Goal: Transaction & Acquisition: Obtain resource

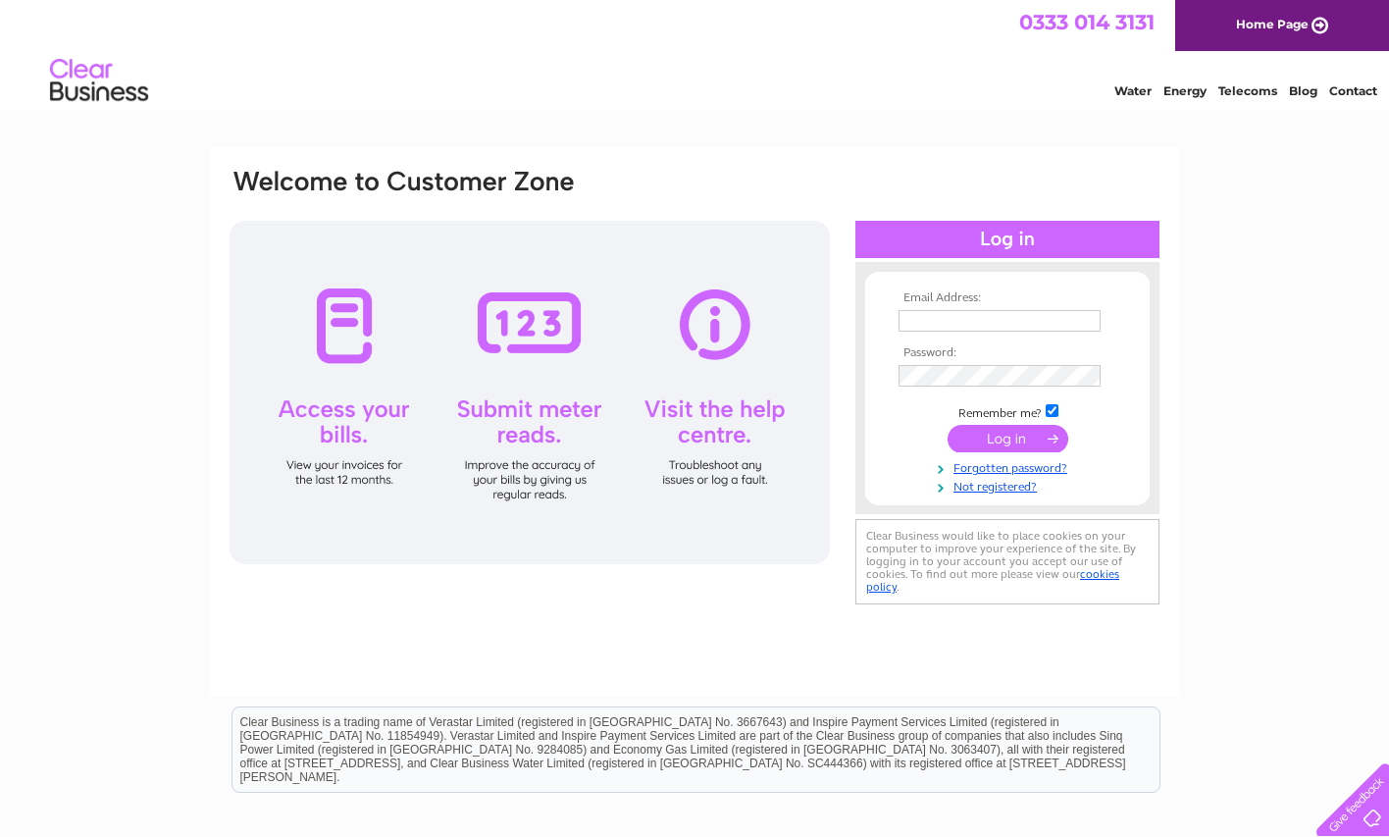
type input "lynn@abbeyforth.co.uk"
click at [982, 443] on input "submit" at bounding box center [1007, 438] width 121 height 27
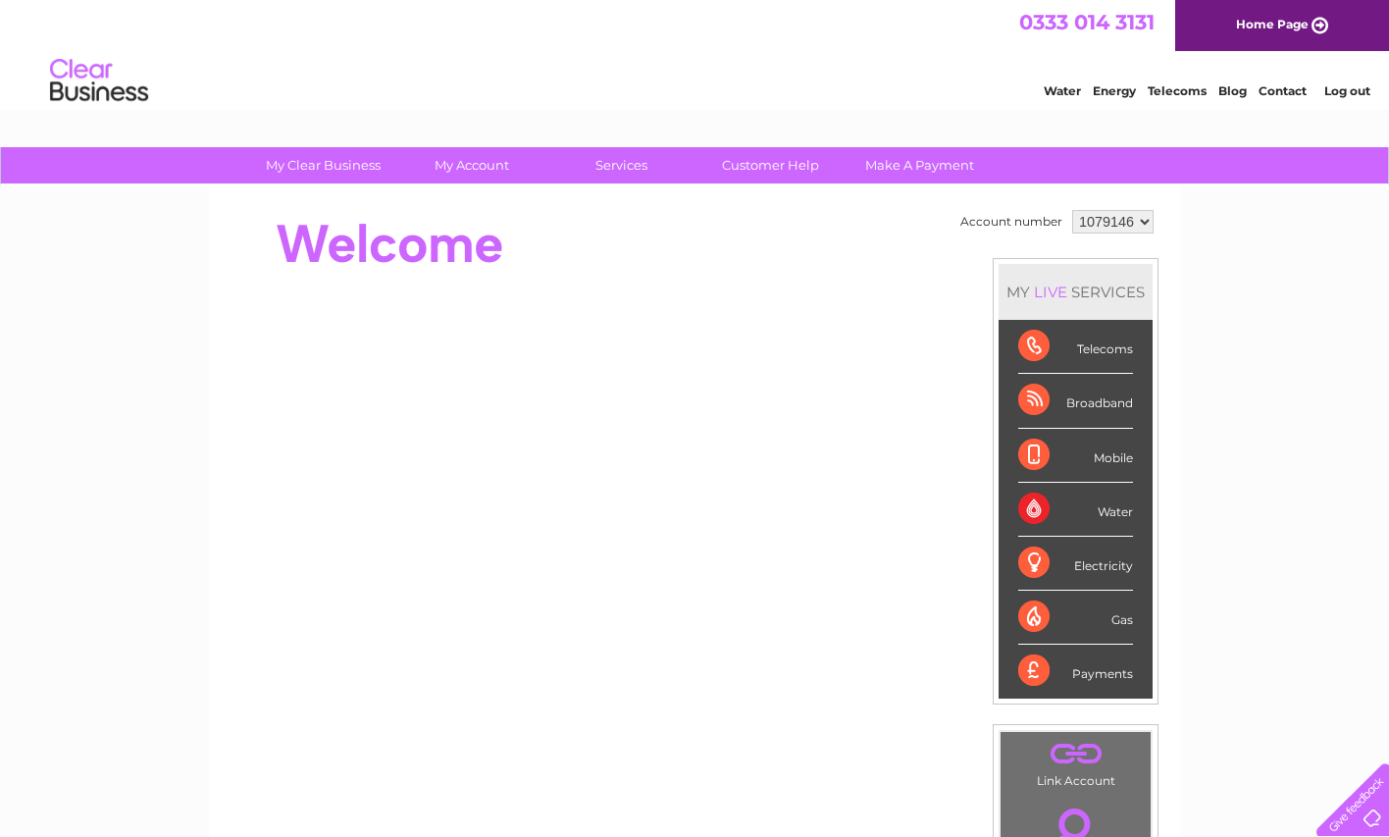
click at [1145, 222] on select "1079146 1079153 1079154" at bounding box center [1112, 222] width 81 height 24
select select "1079153"
click at [1072, 210] on select "1079146 1079153 1079154" at bounding box center [1112, 222] width 81 height 24
click at [428, 212] on link "Bills and Payments" at bounding box center [480, 204] width 162 height 39
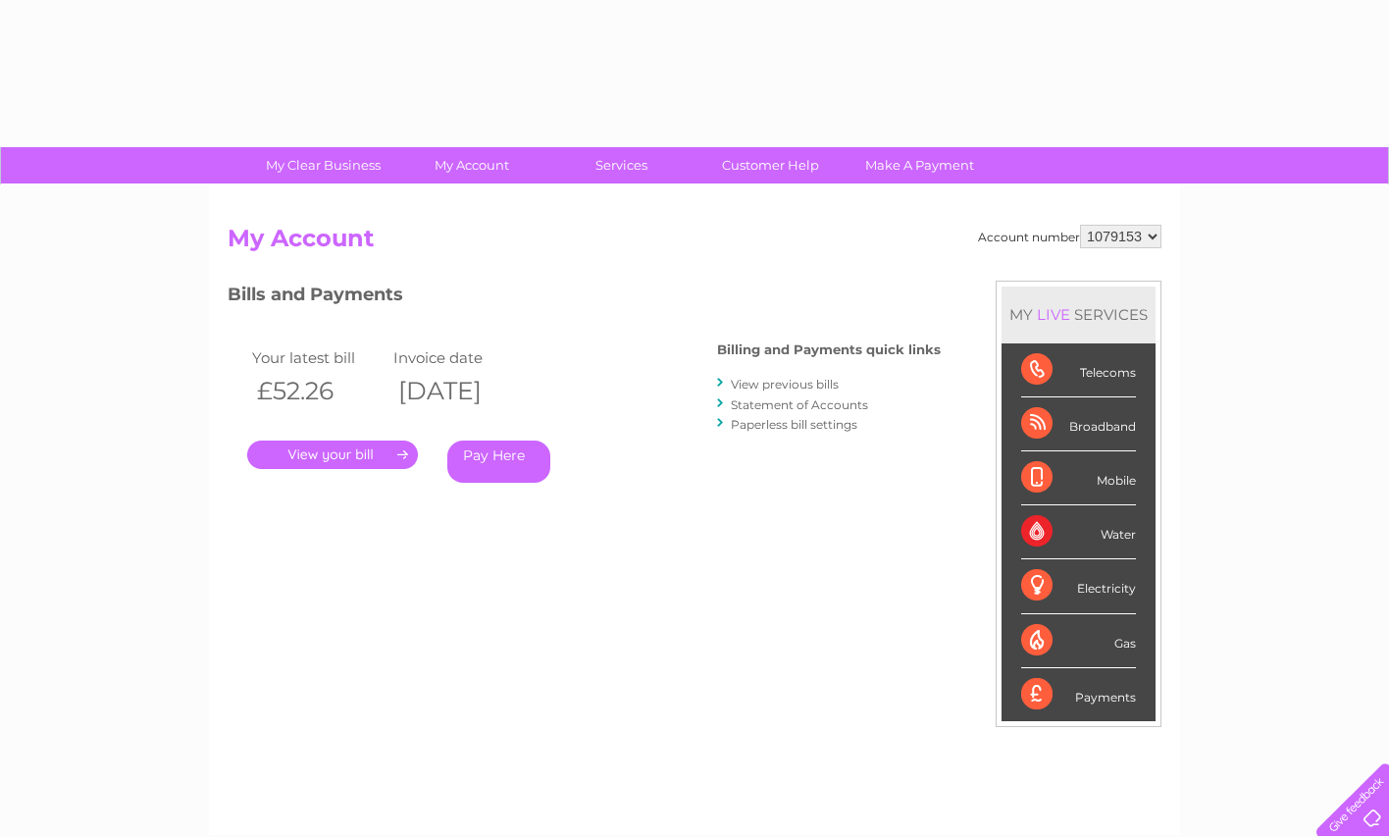
click at [471, 197] on div "Account number 1079146 1079153 1079154 My Account MY LIVE SERVICES Telecoms Bro…" at bounding box center [694, 509] width 971 height 649
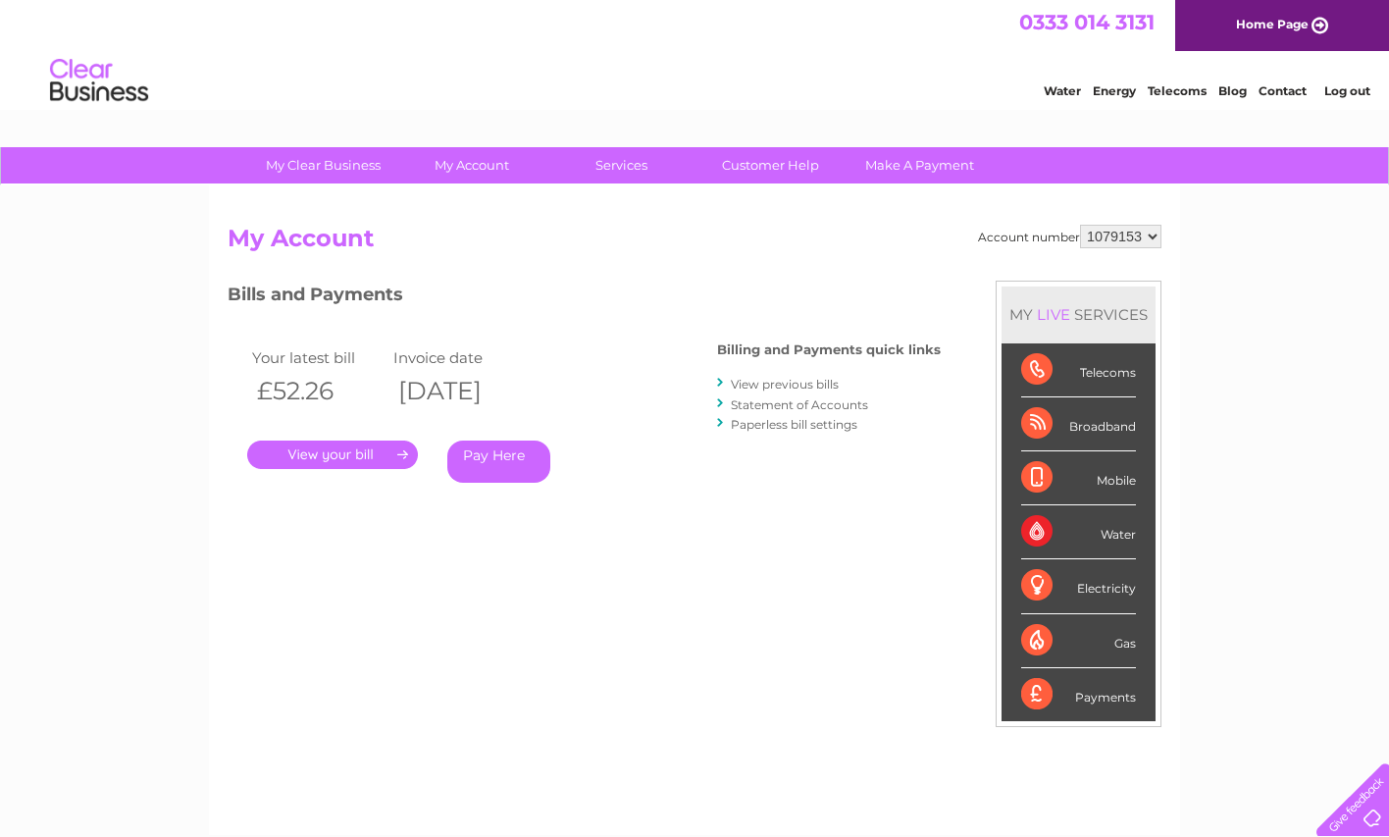
click at [1146, 227] on select "1079146 1079153 1079154" at bounding box center [1120, 237] width 81 height 24
select select "1079154"
click at [1080, 225] on select "1079146 1079153 1079154" at bounding box center [1120, 237] width 81 height 24
click at [835, 384] on link "View previous bills" at bounding box center [785, 384] width 108 height 15
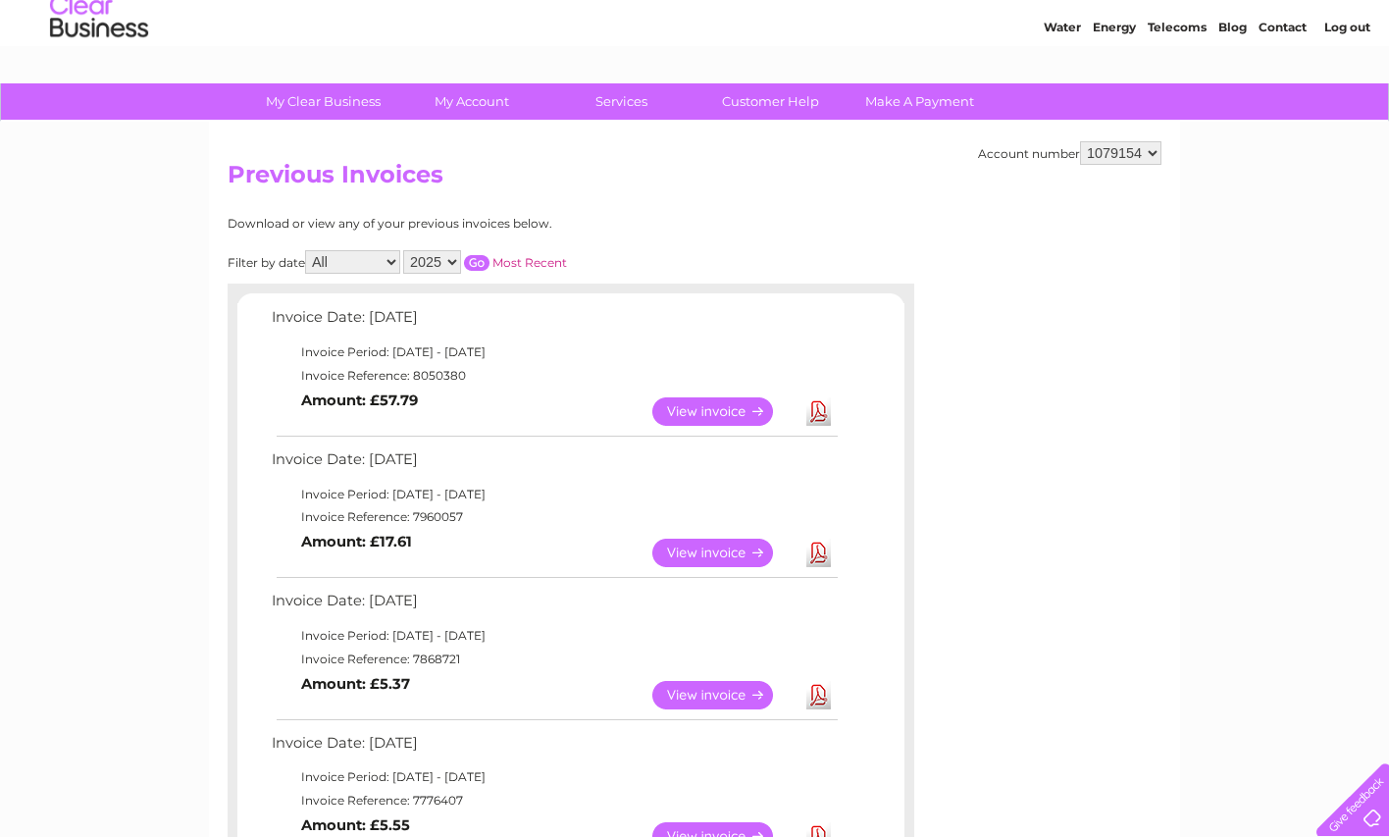
scroll to position [98, 0]
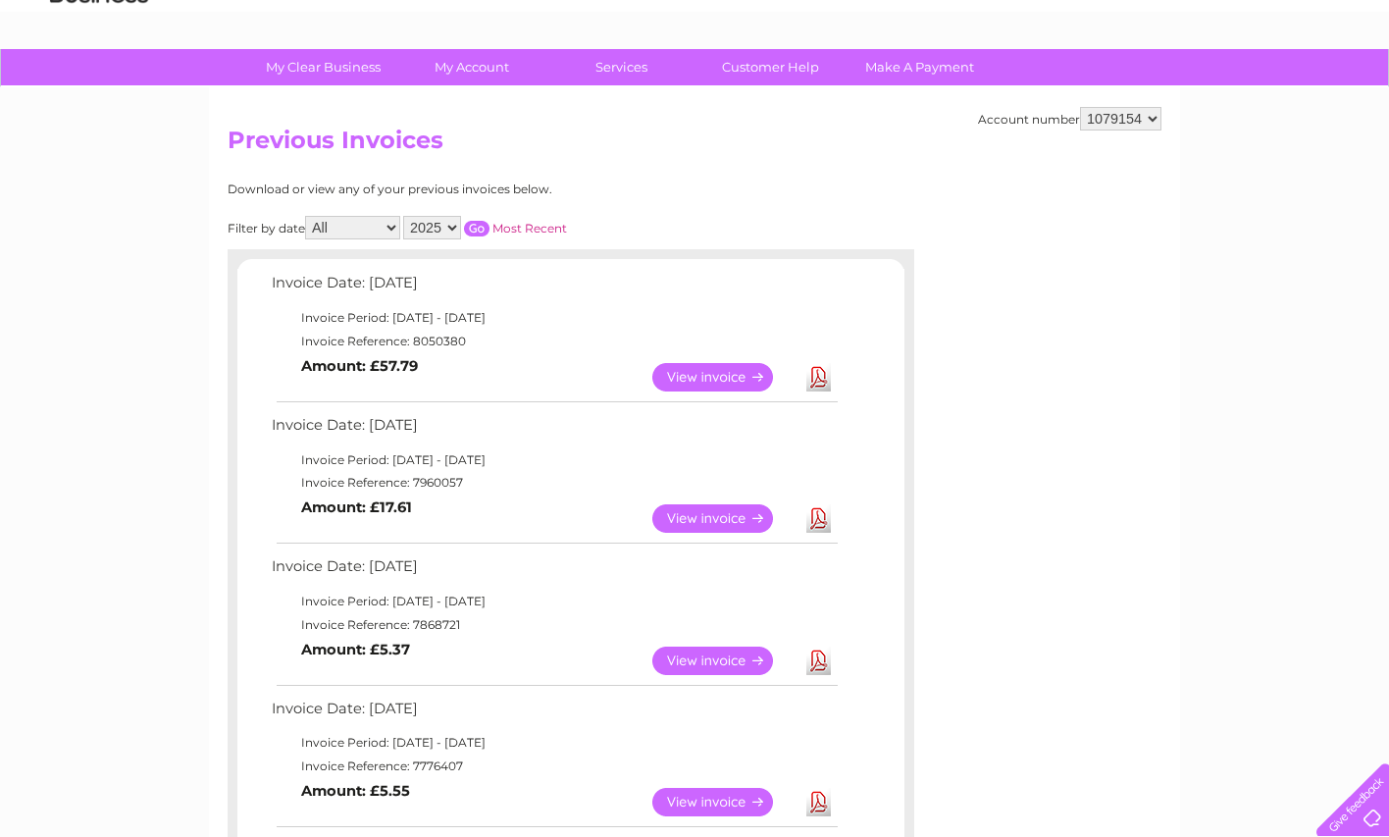
click at [755, 522] on link "View" at bounding box center [724, 518] width 144 height 28
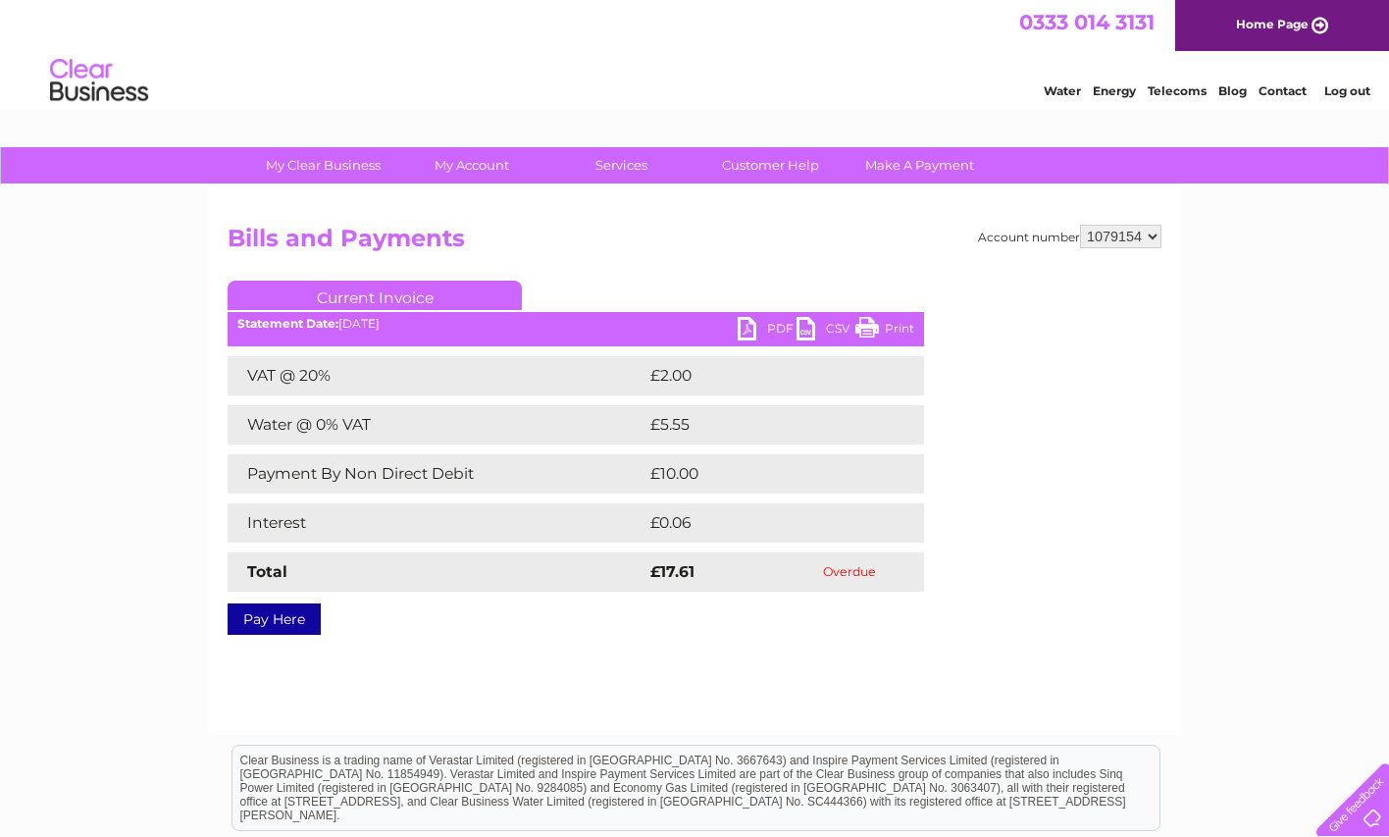
click at [754, 324] on link "PDF" at bounding box center [766, 331] width 59 height 28
click at [158, 463] on div "My Clear Business Login Details My Details My Preferences Link Account My Accou…" at bounding box center [694, 608] width 1389 height 923
click at [281, 609] on link "Pay Here" at bounding box center [274, 618] width 93 height 31
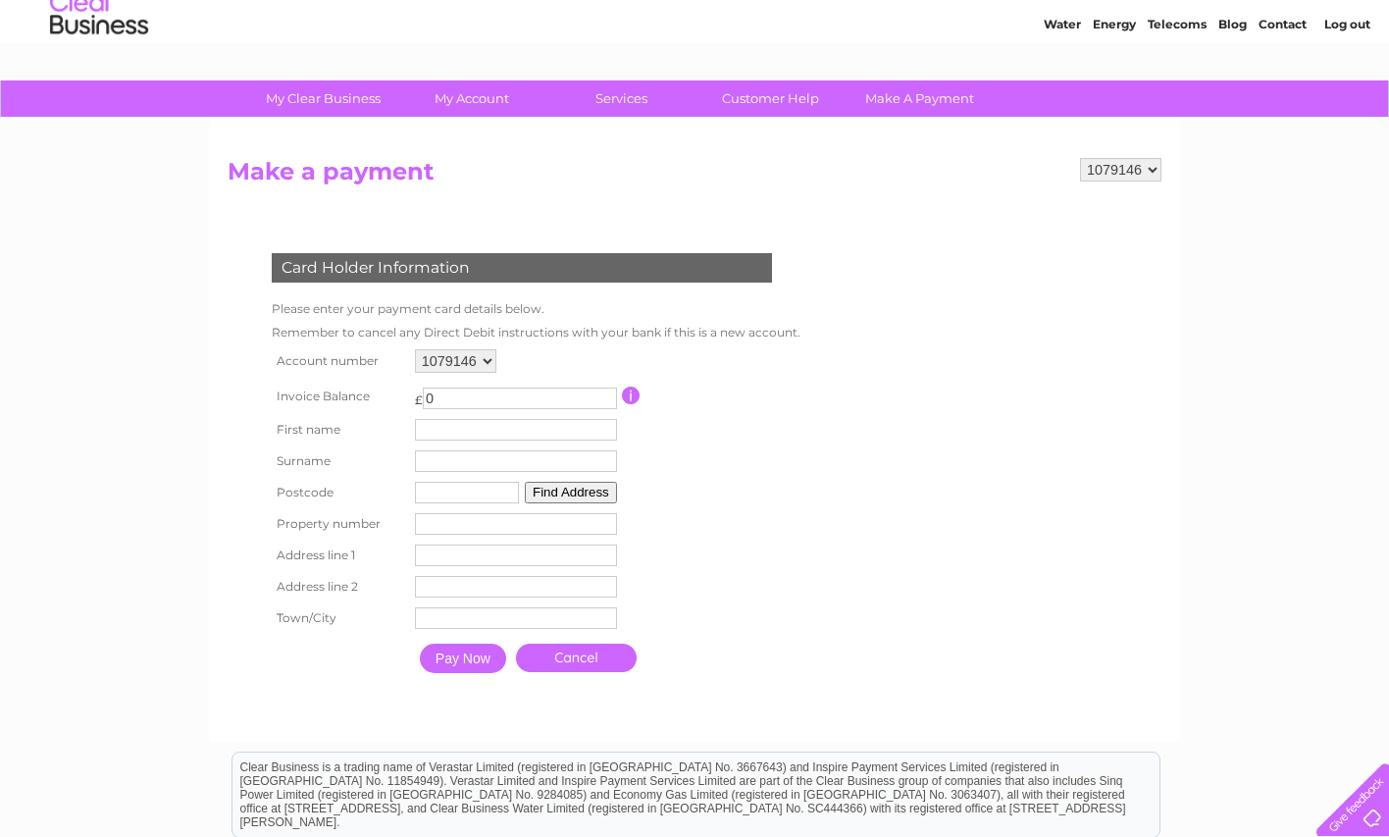
scroll to position [98, 0]
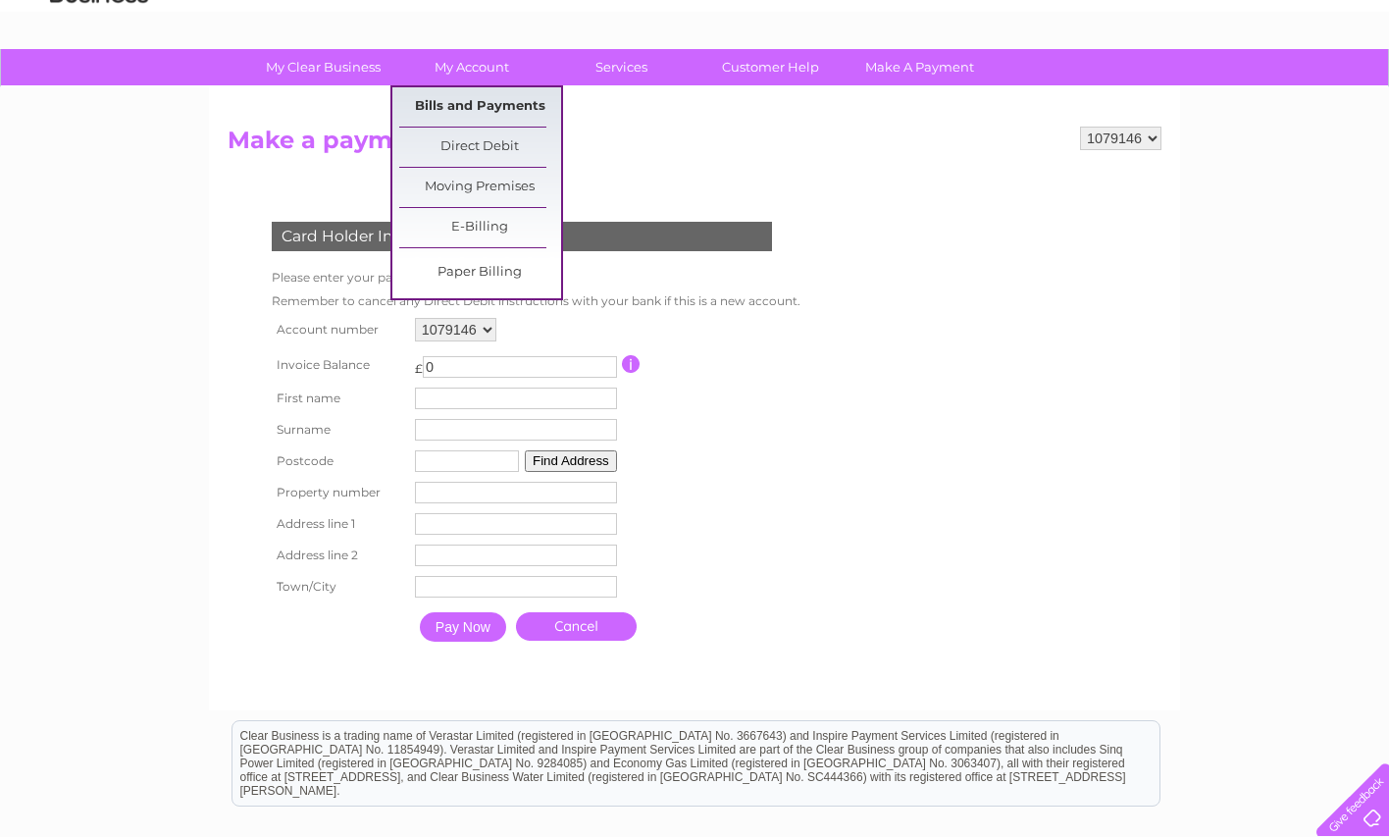
click at [463, 99] on link "Bills and Payments" at bounding box center [480, 106] width 162 height 39
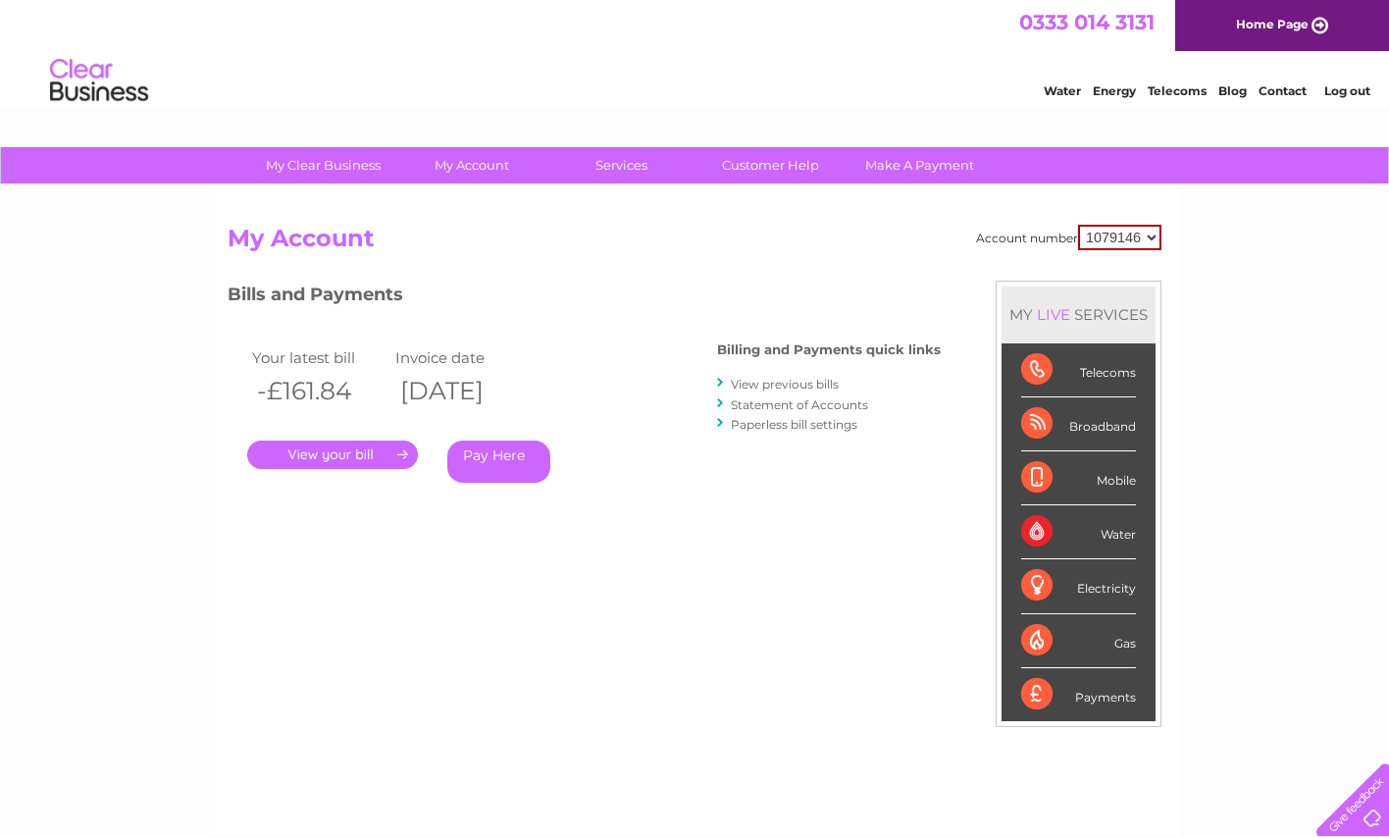
click at [1093, 235] on select "1079146 1079153 1079154" at bounding box center [1119, 237] width 83 height 25
select select "1079154"
click at [1078, 225] on select "1079146 1079153 1079154" at bounding box center [1119, 237] width 83 height 25
click at [367, 455] on link "." at bounding box center [332, 454] width 171 height 28
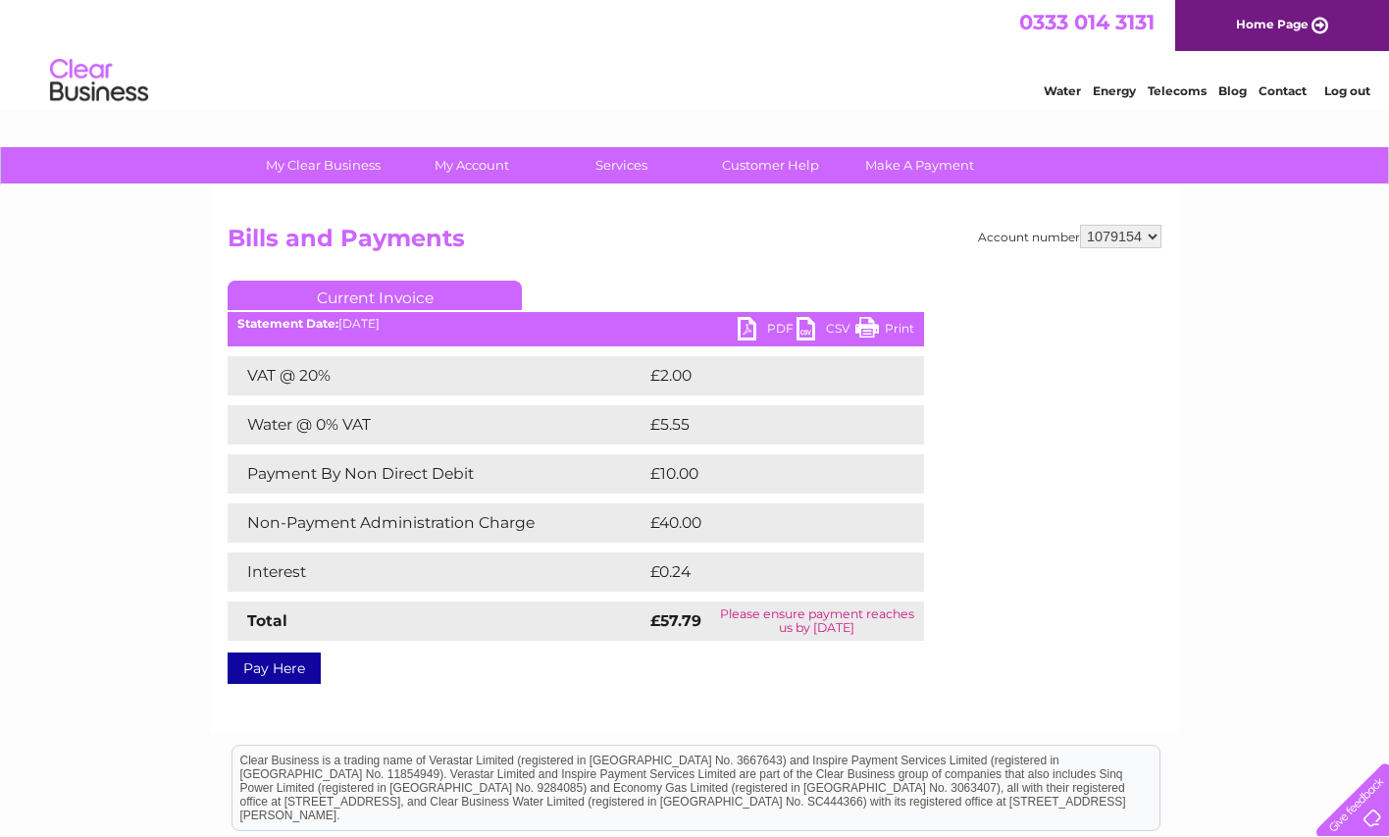
click at [742, 334] on link "PDF" at bounding box center [766, 331] width 59 height 28
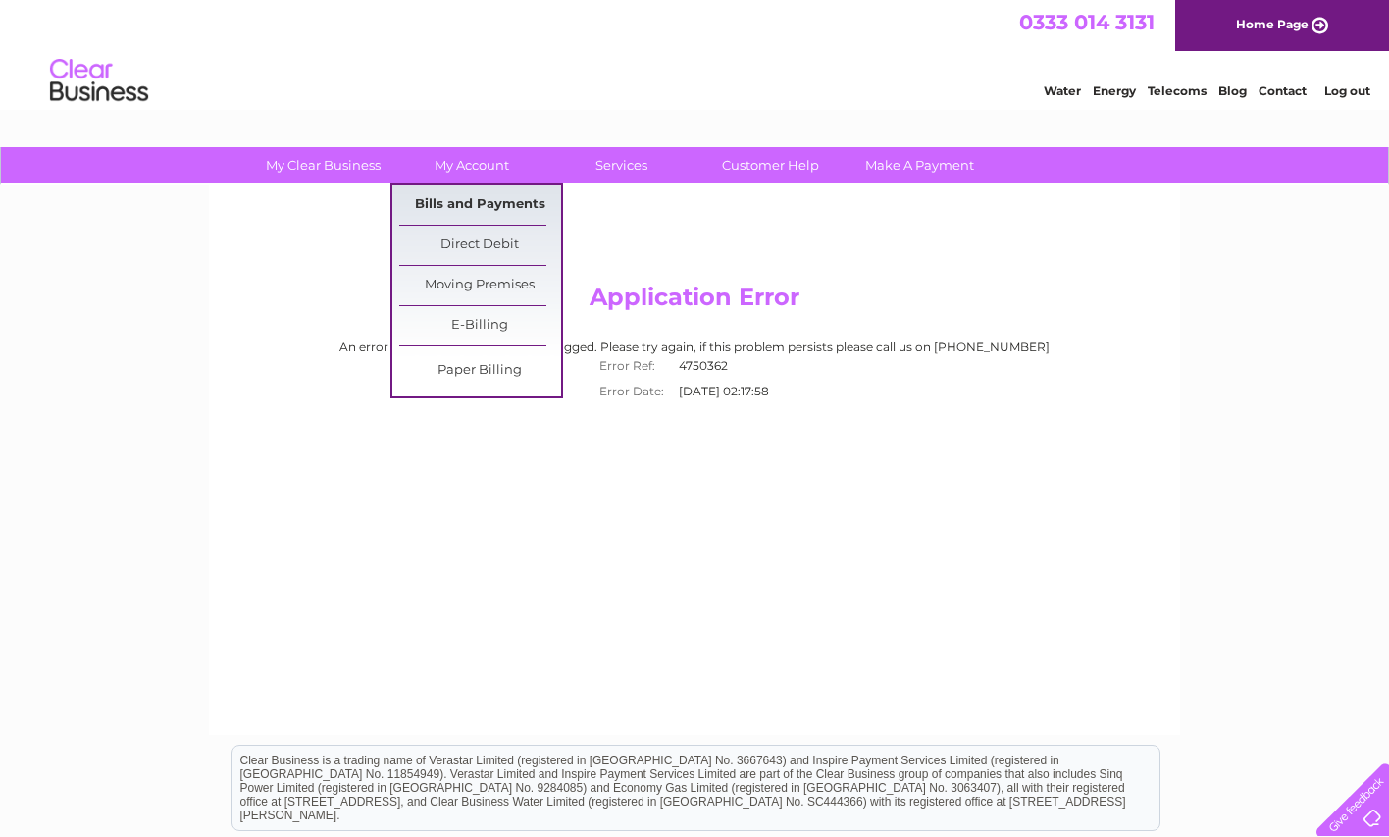
click at [459, 196] on link "Bills and Payments" at bounding box center [480, 204] width 162 height 39
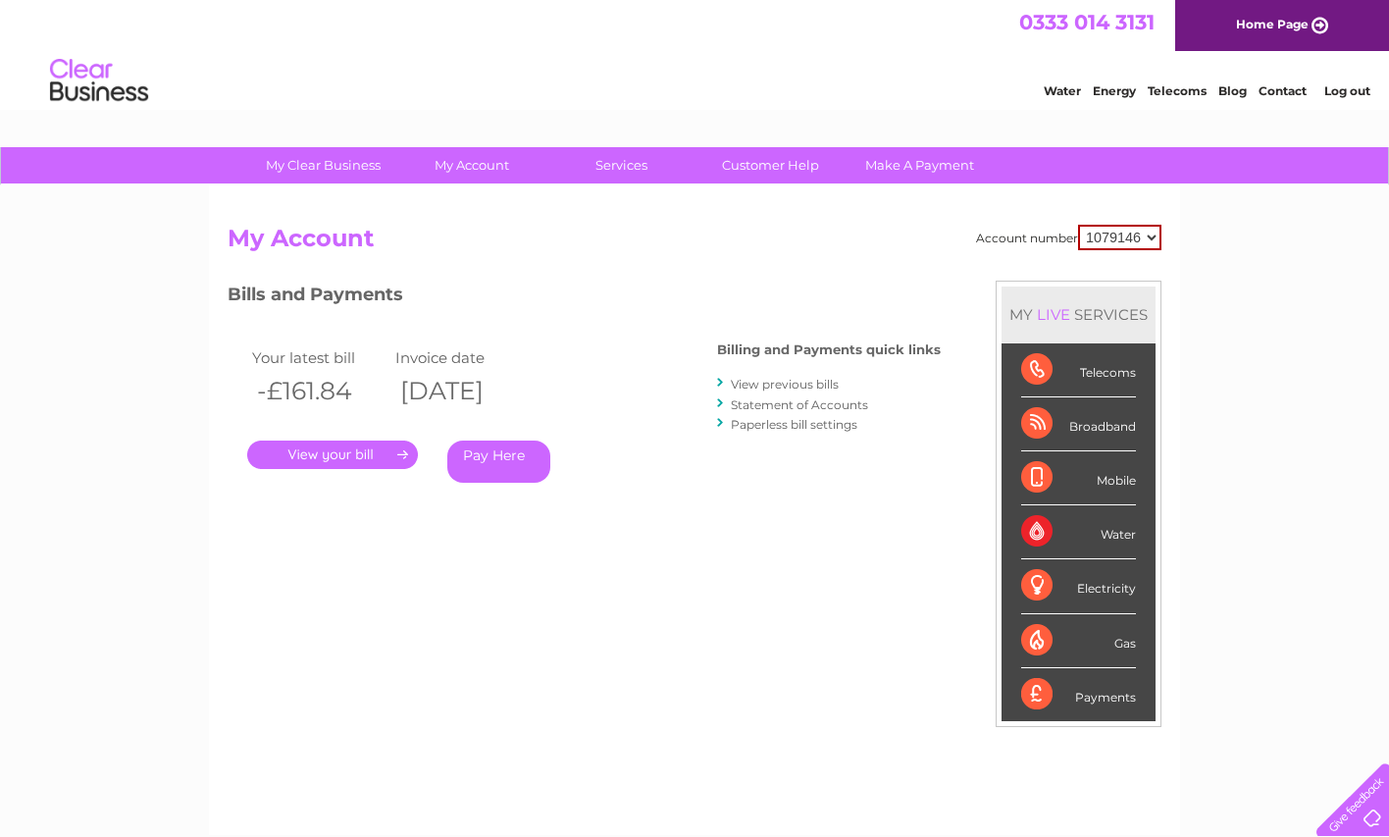
click at [1141, 239] on select "1079146 1079153 1079154" at bounding box center [1119, 237] width 83 height 25
select select "1079154"
click at [1078, 225] on select "1079146 1079153 1079154" at bounding box center [1119, 237] width 83 height 25
click at [753, 385] on link "View previous bills" at bounding box center [785, 384] width 108 height 15
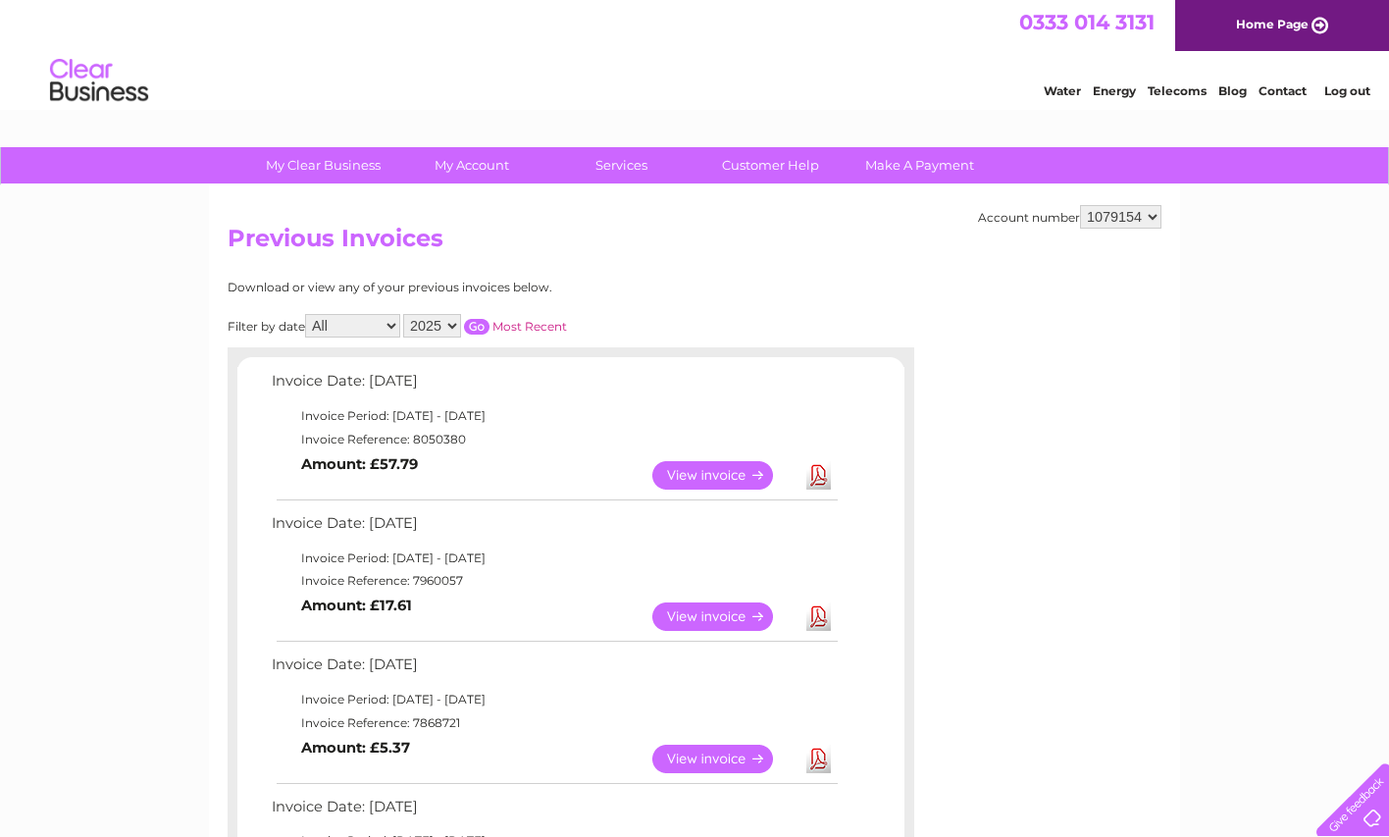
click at [814, 484] on link "Download" at bounding box center [818, 475] width 25 height 28
click at [1136, 221] on select "1079146 1079153 1079154" at bounding box center [1120, 217] width 81 height 24
select select "1079153"
click at [1080, 205] on select "1079146 1079153 1079154" at bounding box center [1120, 217] width 81 height 24
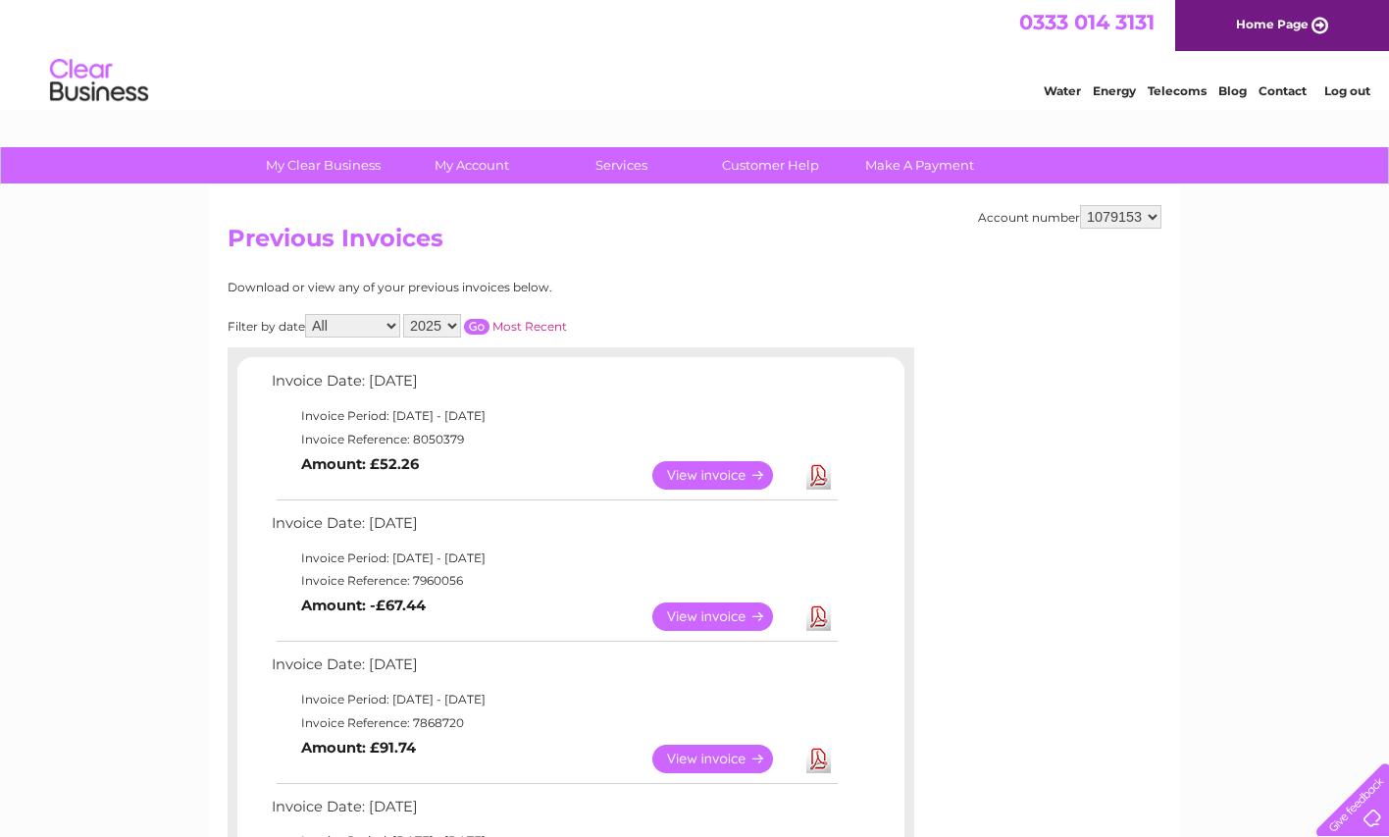
click at [814, 470] on link "Download" at bounding box center [818, 475] width 25 height 28
